Goal: Information Seeking & Learning: Check status

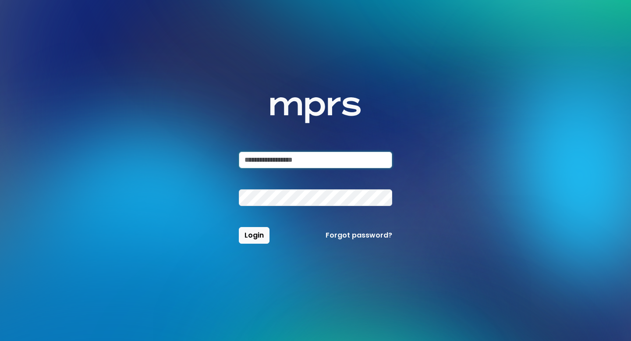
click at [294, 154] on input "email" at bounding box center [315, 160] width 153 height 17
click at [294, 156] on input "email" at bounding box center [315, 160] width 153 height 17
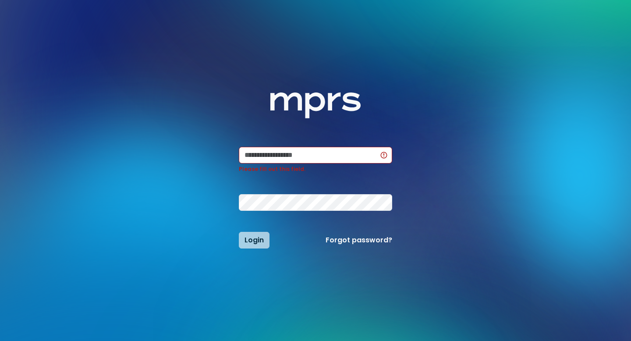
click at [330, 146] on div "MPRS Logo Please fill out this field. Login Forgot password?" at bounding box center [315, 170] width 153 height 156
click at [330, 157] on input "email" at bounding box center [315, 155] width 153 height 17
paste input "**********"
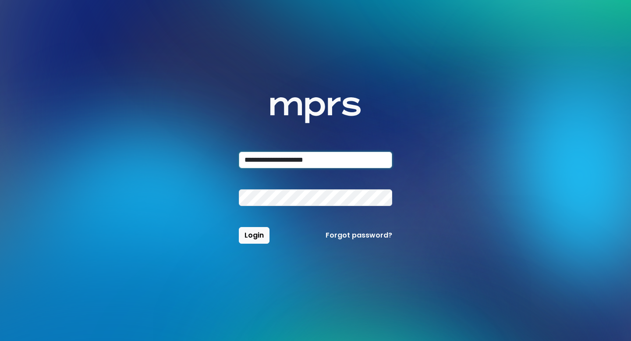
type input "**********"
click at [256, 238] on span "Login" at bounding box center [254, 235] width 19 height 10
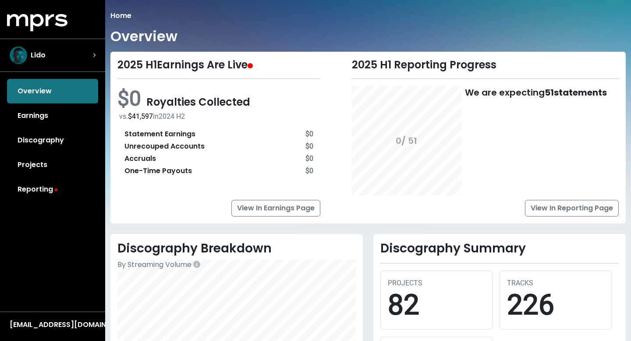
scroll to position [26, 0]
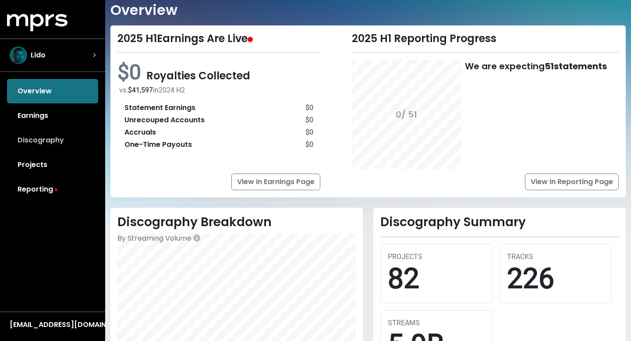
click at [49, 143] on link "Discography" at bounding box center [52, 140] width 91 height 25
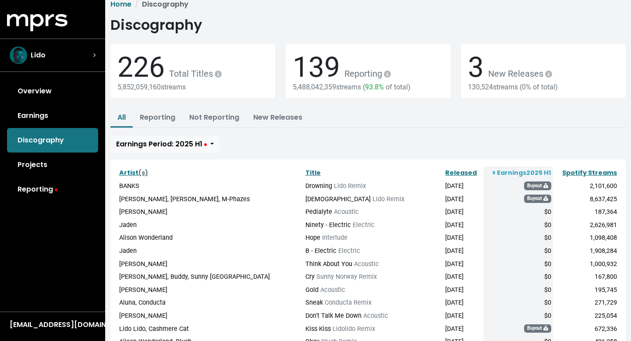
scroll to position [4, 0]
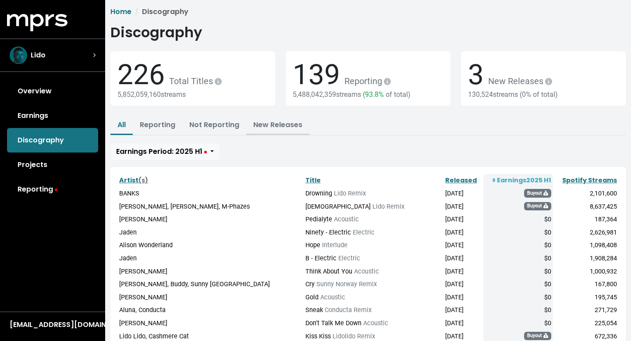
click at [271, 126] on link "New Releases" at bounding box center [277, 125] width 49 height 10
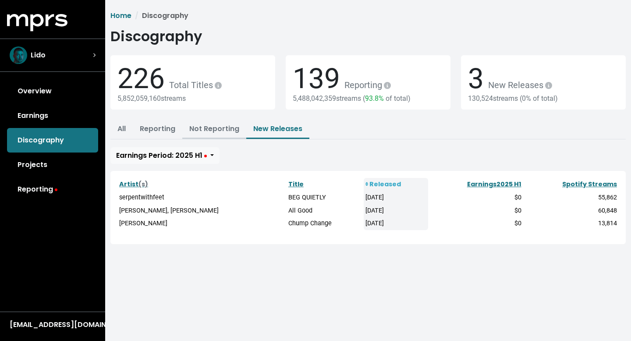
click at [195, 133] on link "Not Reporting" at bounding box center [214, 129] width 50 height 10
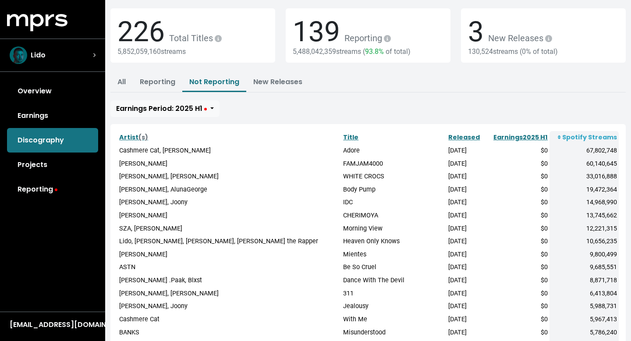
scroll to position [21, 0]
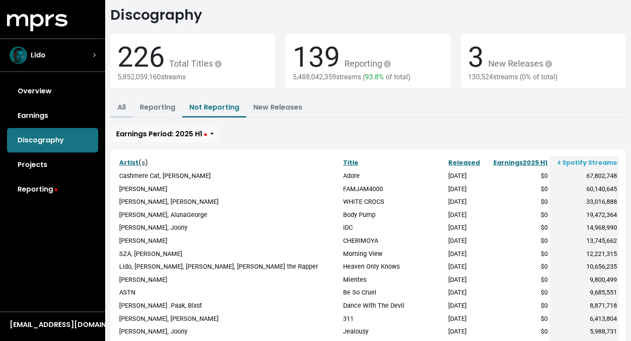
click at [124, 110] on link "All" at bounding box center [121, 107] width 8 height 10
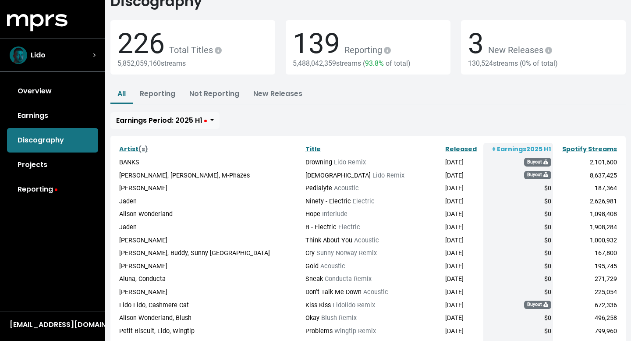
scroll to position [25, 0]
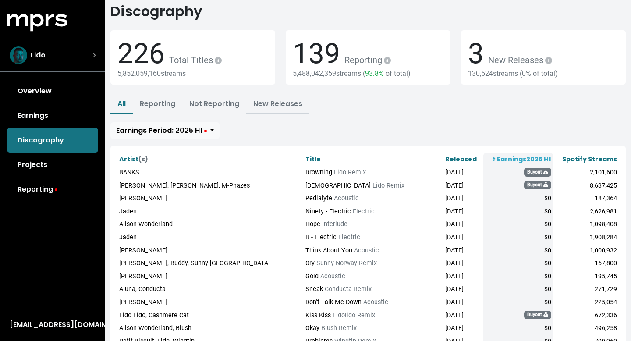
click at [277, 108] on link "New Releases" at bounding box center [277, 104] width 49 height 10
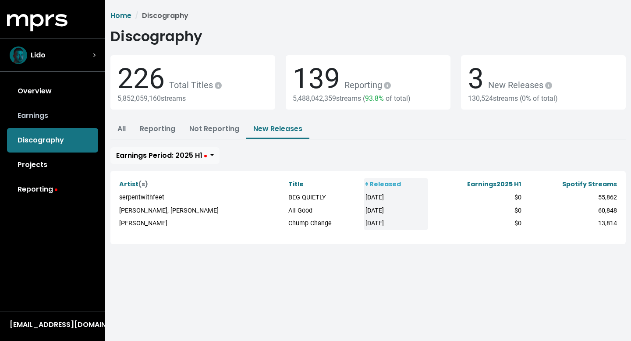
click at [52, 117] on link "Earnings" at bounding box center [52, 115] width 91 height 25
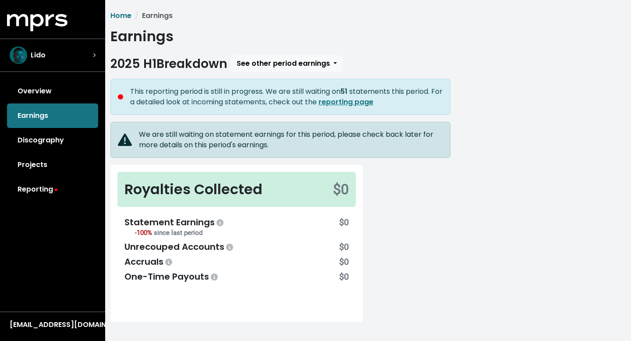
click at [348, 92] on b "51" at bounding box center [344, 91] width 7 height 10
click at [330, 92] on div "This reporting period is still in progress. We are still waiting on 51 statemen…" at bounding box center [286, 96] width 313 height 21
click at [351, 103] on b "reporting page" at bounding box center [346, 102] width 55 height 10
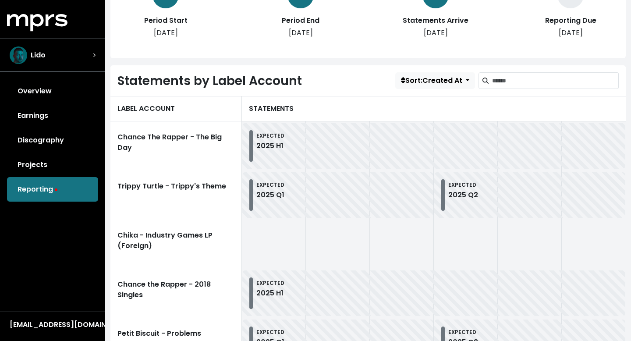
scroll to position [72, 0]
